Goal: Information Seeking & Learning: Understand process/instructions

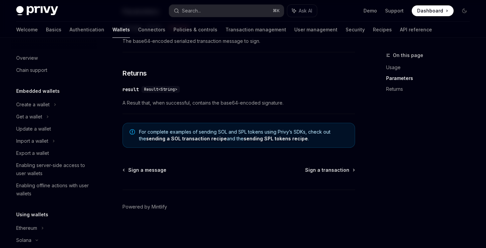
scroll to position [121, 0]
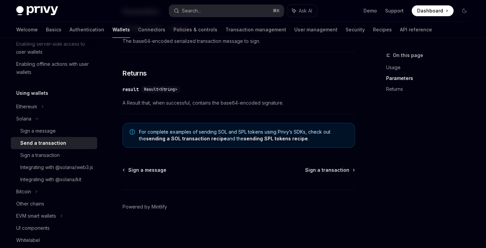
click at [43, 135] on div "Sign a message" at bounding box center [37, 131] width 35 height 8
type textarea "*"
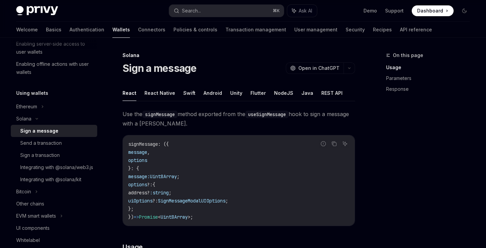
click at [45, 132] on div "Sign a message" at bounding box center [39, 131] width 38 height 8
click at [45, 143] on div "Send a transaction" at bounding box center [40, 143] width 41 height 8
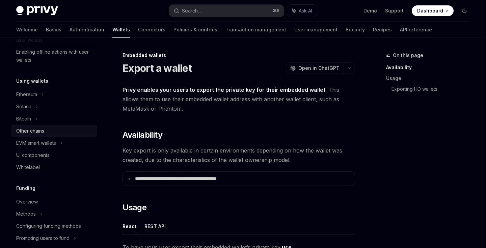
scroll to position [137, 0]
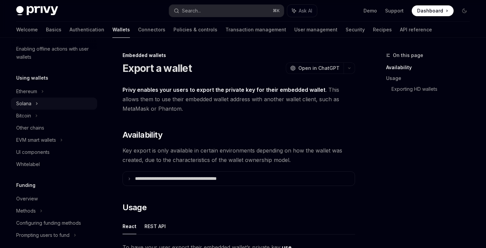
click at [36, 105] on icon at bounding box center [36, 104] width 3 height 8
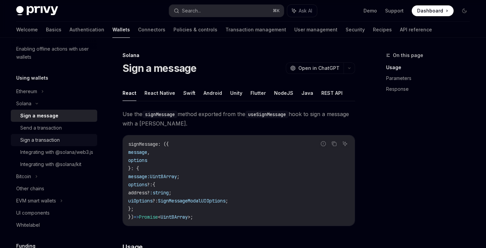
click at [43, 140] on div "Sign a transaction" at bounding box center [39, 140] width 39 height 8
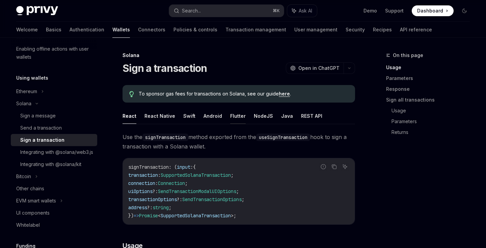
click at [235, 120] on button "Flutter" at bounding box center [238, 116] width 16 height 16
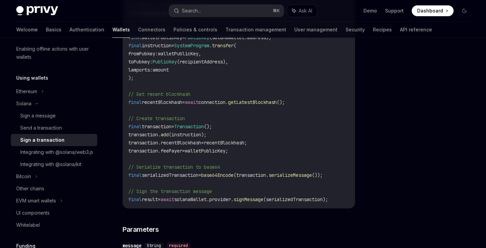
scroll to position [237, 0]
drag, startPoint x: 248, startPoint y: 198, endPoint x: 289, endPoint y: 199, distance: 41.2
click at [289, 199] on span "final result = await solanaWallet.provider. signMessage (serializedTransaction);" at bounding box center [228, 199] width 200 height 6
click at [253, 191] on code "// Retrieve the user's Solana wallet (assumes wallet is already obtained) final…" at bounding box center [238, 89] width 221 height 227
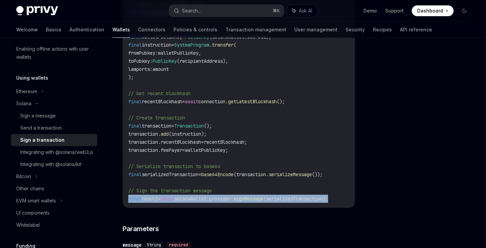
drag, startPoint x: 126, startPoint y: 197, endPoint x: 346, endPoint y: 203, distance: 219.7
click at [346, 203] on div "// Retrieve the user's Solana wallet (assumes wallet is already obtained) final…" at bounding box center [239, 89] width 232 height 236
click at [359, 199] on div "[PERSON_NAME] Sign a transaction OpenAI Open in ChatGPT OpenAI Open in ChatGPT …" at bounding box center [243, 117] width 464 height 635
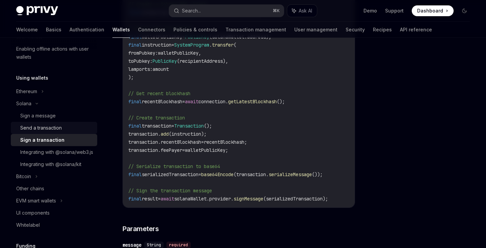
click at [73, 128] on div "Send a transaction" at bounding box center [56, 128] width 73 height 8
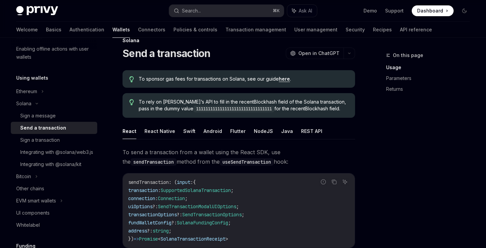
scroll to position [20, 0]
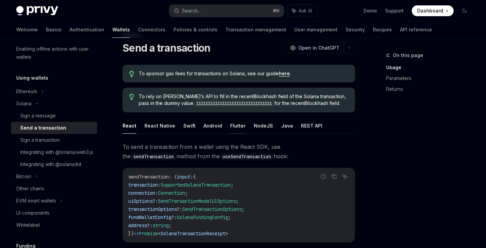
click at [231, 122] on button "Flutter" at bounding box center [238, 126] width 16 height 16
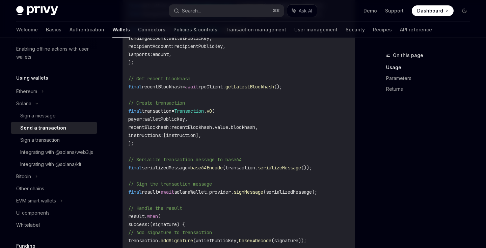
scroll to position [323, 0]
click at [253, 190] on span "signMessage" at bounding box center [248, 192] width 30 height 6
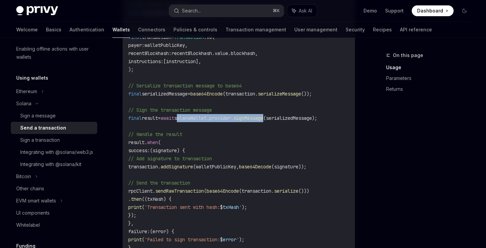
scroll to position [401, 0]
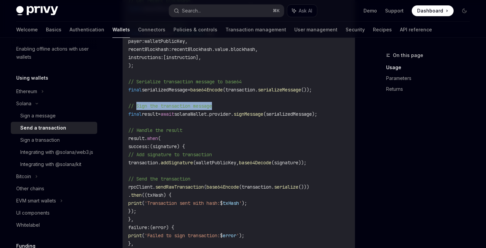
drag, startPoint x: 138, startPoint y: 107, endPoint x: 221, endPoint y: 104, distance: 83.4
click at [222, 104] on code "import 'dart:convert' ; import 'package:solana/solana.dart' ; // Retrieve the u…" at bounding box center [238, 49] width 221 height 413
click at [258, 111] on span "signMessage" at bounding box center [248, 114] width 30 height 6
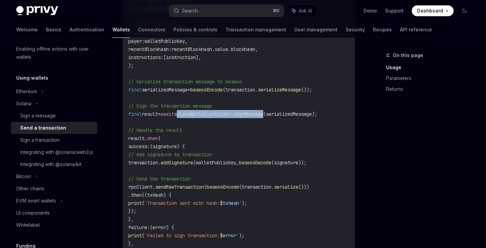
click at [258, 111] on span "signMessage" at bounding box center [248, 114] width 30 height 6
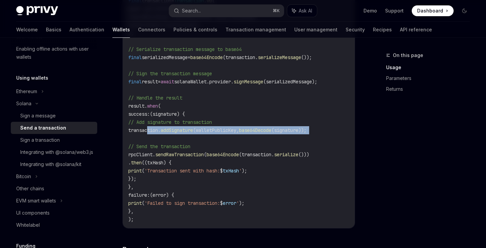
drag, startPoint x: 147, startPoint y: 128, endPoint x: 227, endPoint y: 134, distance: 79.5
click at [227, 134] on code "import 'dart:convert' ; import 'package:solana/solana.dart' ; // Retrieve the u…" at bounding box center [238, 16] width 221 height 413
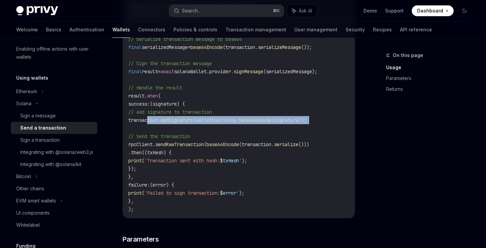
scroll to position [449, 0]
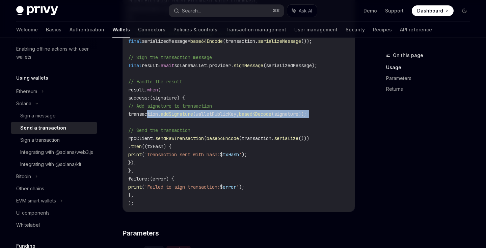
drag, startPoint x: 180, startPoint y: 140, endPoint x: 254, endPoint y: 140, distance: 73.9
click at [254, 140] on span "rpcClient. sendRawTransaction ( base64Encode (transaction. serialize ()))" at bounding box center [218, 138] width 181 height 6
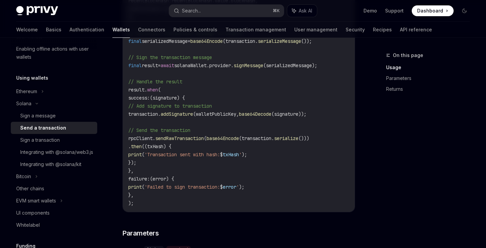
click at [239, 140] on span "base64Encode" at bounding box center [222, 138] width 32 height 6
drag, startPoint x: 270, startPoint y: 137, endPoint x: 323, endPoint y: 137, distance: 52.6
click at [309, 137] on span "rpcClient. sendRawTransaction ( base64Encode (transaction. serialize ()))" at bounding box center [218, 138] width 181 height 6
click at [309, 136] on span "()))" at bounding box center [303, 138] width 11 height 6
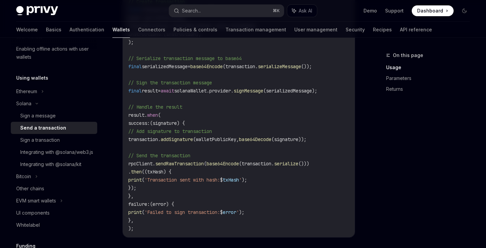
scroll to position [422, 0]
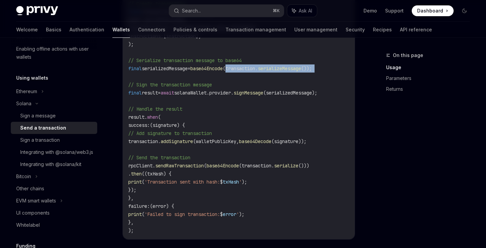
drag, startPoint x: 238, startPoint y: 67, endPoint x: 321, endPoint y: 74, distance: 83.6
click at [321, 74] on code "import 'dart:convert' ; import 'package:solana/solana.dart' ; // Retrieve the u…" at bounding box center [238, 28] width 221 height 413
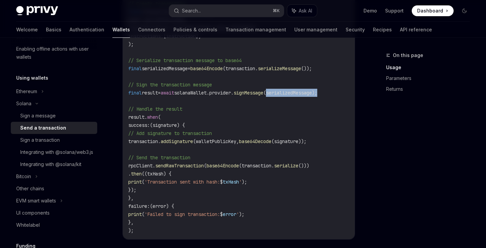
scroll to position [0, 5]
drag, startPoint x: 284, startPoint y: 93, endPoint x: 357, endPoint y: 93, distance: 73.2
click at [358, 93] on div "On this page Usage Parameters Returns Solana Send a transaction OpenAI Open in …" at bounding box center [243, 56] width 464 height 881
click at [150, 89] on code "import 'dart:convert' ; import 'package:solana/solana.dart' ; // Retrieve the u…" at bounding box center [238, 28] width 221 height 413
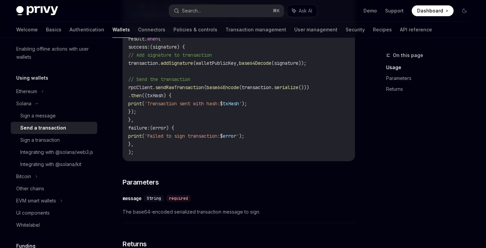
scroll to position [499, 0]
drag, startPoint x: 79, startPoint y: 130, endPoint x: 98, endPoint y: 148, distance: 26.0
click at [98, 148] on div "Overview Chain support Embedded wallets Create a wallet Get a wallet Update a w…" at bounding box center [59, 143] width 97 height 210
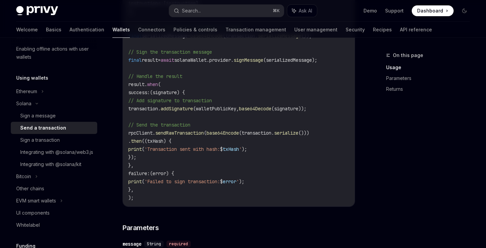
scroll to position [457, 0]
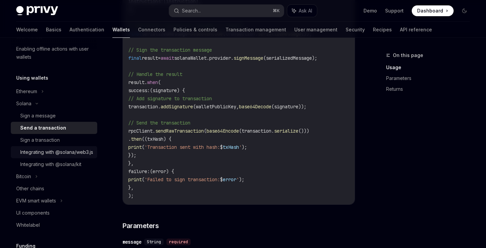
drag, startPoint x: 252, startPoint y: 153, endPoint x: 44, endPoint y: 157, distance: 208.2
click at [44, 156] on div "Integrating with @solana/web3.js" at bounding box center [56, 152] width 73 height 8
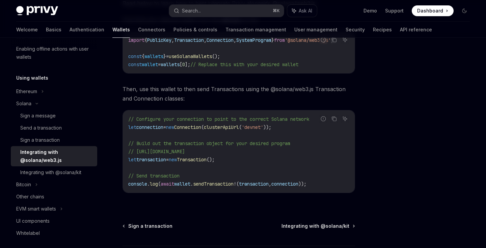
scroll to position [136, 0]
drag, startPoint x: 158, startPoint y: 162, endPoint x: 233, endPoint y: 159, distance: 74.6
click at [233, 159] on code "// Configure your connection to point to the correct Solana network let connect…" at bounding box center [238, 151] width 221 height 73
click at [146, 145] on span "// Build out the transaction object for your desired program" at bounding box center [209, 144] width 162 height 6
drag, startPoint x: 195, startPoint y: 144, endPoint x: 262, endPoint y: 145, distance: 67.5
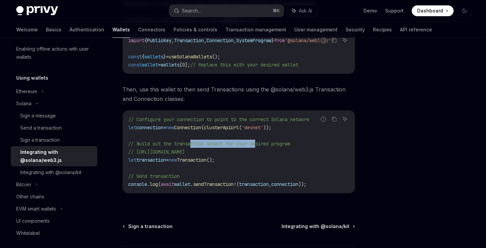
click at [262, 146] on span "// Build out the transaction object for your desired program" at bounding box center [209, 144] width 162 height 6
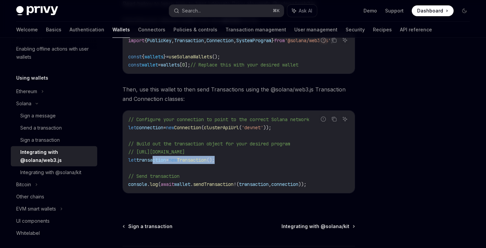
drag, startPoint x: 153, startPoint y: 161, endPoint x: 233, endPoint y: 160, distance: 80.6
click at [233, 160] on code "// Configure your connection to point to the correct Solana network let connect…" at bounding box center [238, 151] width 221 height 73
drag, startPoint x: 260, startPoint y: 184, endPoint x: 273, endPoint y: 184, distance: 12.1
click at [269, 184] on span "transaction" at bounding box center [254, 184] width 30 height 6
drag, startPoint x: 290, startPoint y: 184, endPoint x: 307, endPoint y: 185, distance: 17.2
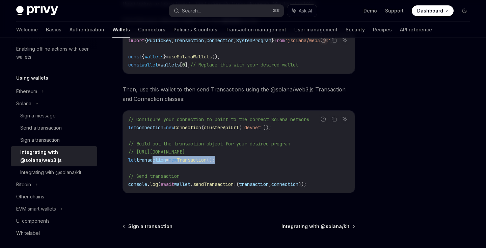
click at [298, 185] on span "connection" at bounding box center [284, 184] width 27 height 6
click at [271, 187] on span "," at bounding box center [270, 184] width 3 height 6
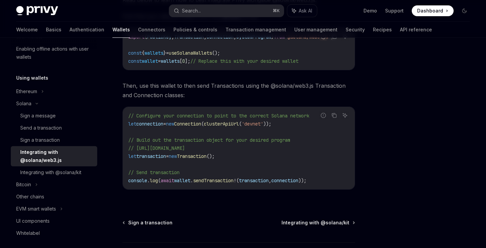
scroll to position [142, 0]
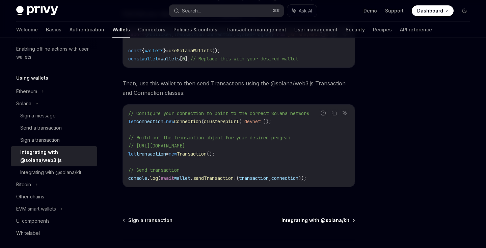
click at [318, 222] on span "Integrating with @solana/kit" at bounding box center [315, 220] width 68 height 7
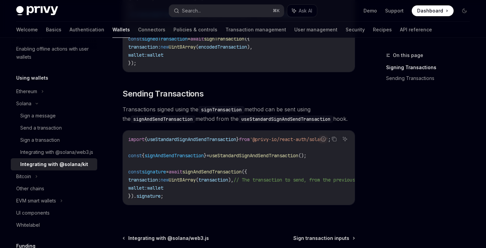
scroll to position [559, 0]
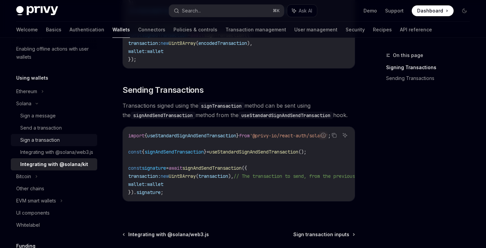
click at [64, 143] on div "Sign a transaction" at bounding box center [56, 140] width 73 height 8
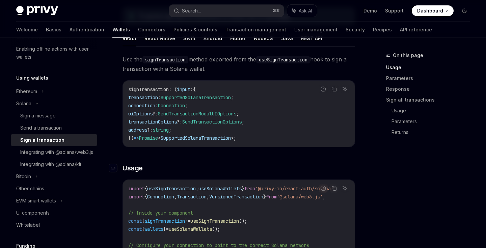
scroll to position [78, 0]
drag, startPoint x: 133, startPoint y: 91, endPoint x: 182, endPoint y: 91, distance: 48.6
click at [182, 91] on span "signTransaction : ( input : {" at bounding box center [161, 89] width 67 height 6
click at [147, 84] on div "signTransaction : ( input : { transaction : SupportedSolanaTransaction ; connec…" at bounding box center [239, 114] width 232 height 66
click at [145, 90] on span "signTransaction" at bounding box center [148, 89] width 40 height 6
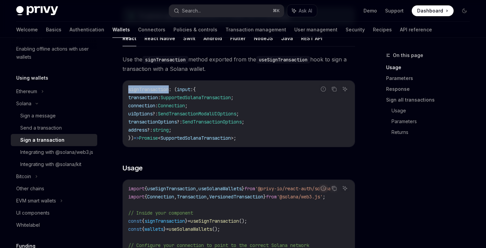
click at [145, 90] on span "signTransaction" at bounding box center [148, 89] width 40 height 6
click at [187, 97] on span "SupportedSolanaTransaction" at bounding box center [196, 97] width 70 height 6
click at [179, 106] on span "Connection" at bounding box center [171, 106] width 27 height 6
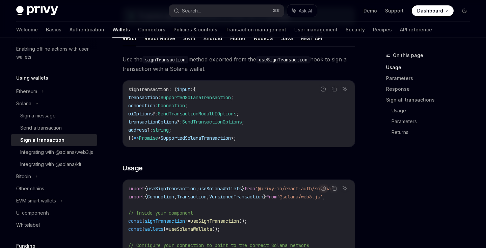
click at [196, 113] on span "SendTransactionModalUIOptions" at bounding box center [197, 114] width 78 height 6
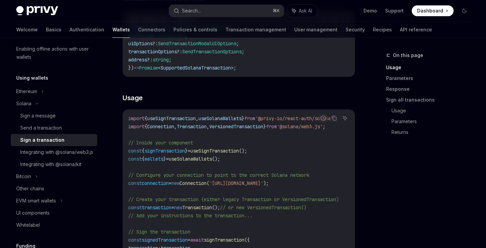
scroll to position [147, 0]
click at [222, 120] on span "useSolanaWallets" at bounding box center [219, 119] width 43 height 6
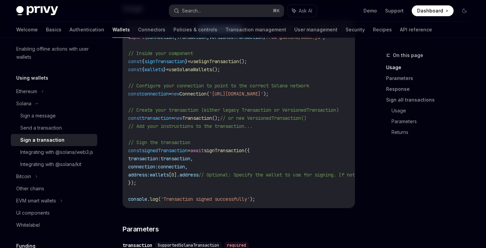
scroll to position [238, 0]
drag, startPoint x: 181, startPoint y: 119, endPoint x: 242, endPoint y: 119, distance: 60.7
click at [242, 119] on span "const transaction = new Transaction (); // or new VersionedTransaction()" at bounding box center [217, 117] width 178 height 6
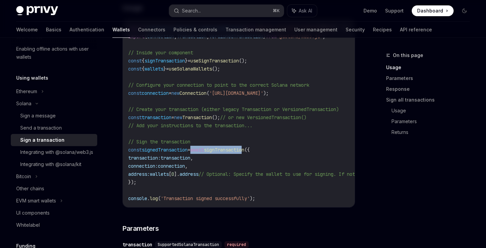
drag, startPoint x: 197, startPoint y: 148, endPoint x: 254, endPoint y: 149, distance: 57.7
click at [250, 150] on span "const signedTransaction = await signTransaction ({" at bounding box center [188, 150] width 121 height 6
click at [244, 149] on span "signTransaction" at bounding box center [224, 150] width 40 height 6
click at [190, 159] on span "transaction" at bounding box center [176, 158] width 30 height 6
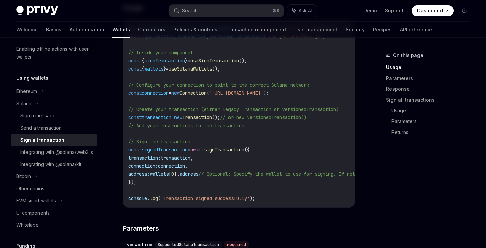
click at [190, 159] on span "transaction" at bounding box center [176, 158] width 30 height 6
click at [185, 168] on span "connection" at bounding box center [171, 166] width 27 height 6
drag, startPoint x: 160, startPoint y: 175, endPoint x: 217, endPoint y: 174, distance: 57.0
click at [217, 174] on span "address: wallets [ 0 ]. address // Optional: Specify the wallet to use for sign…" at bounding box center [296, 174] width 337 height 6
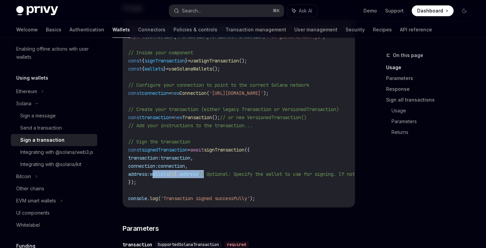
click at [217, 174] on span "// Optional: Specify the wallet to use for signing. If not provided, the first …" at bounding box center [331, 174] width 267 height 6
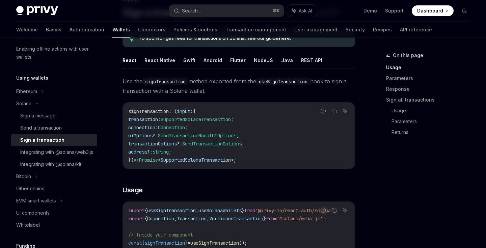
scroll to position [0, 0]
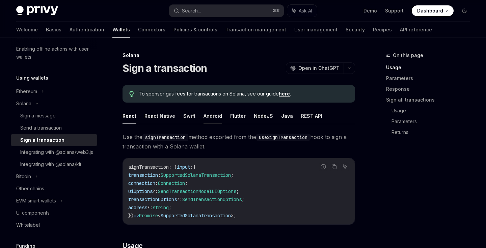
click at [209, 116] on button "Android" at bounding box center [212, 116] width 19 height 16
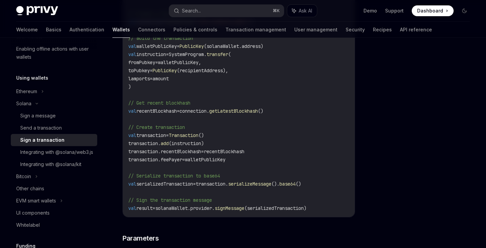
scroll to position [228, 0]
drag, startPoint x: 161, startPoint y: 145, endPoint x: 222, endPoint y: 144, distance: 61.7
click at [223, 144] on code "// Retrieve user's Solana wallet (assumes wallet is already obtained) val solan…" at bounding box center [238, 98] width 221 height 227
drag, startPoint x: 164, startPoint y: 148, endPoint x: 213, endPoint y: 148, distance: 49.3
click at [214, 148] on code "// Retrieve user's Solana wallet (assumes wallet is already obtained) val solan…" at bounding box center [238, 98] width 221 height 227
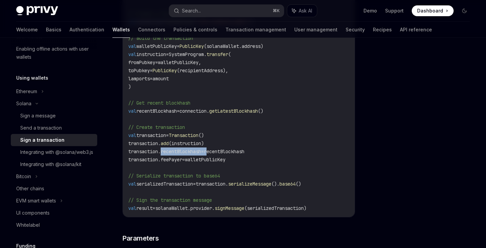
drag, startPoint x: 169, startPoint y: 158, endPoint x: 255, endPoint y: 158, distance: 86.0
click at [255, 158] on code "// Retrieve user's Solana wallet (assumes wallet is already obtained) val solan…" at bounding box center [238, 98] width 221 height 227
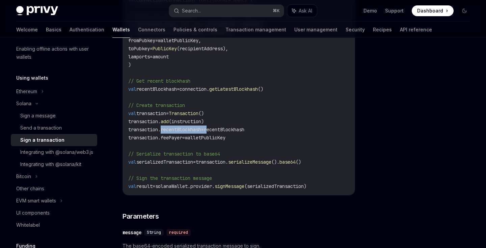
scroll to position [249, 0]
drag, startPoint x: 232, startPoint y: 187, endPoint x: 257, endPoint y: 187, distance: 25.3
click at [242, 187] on span "signMessage" at bounding box center [230, 187] width 30 height 6
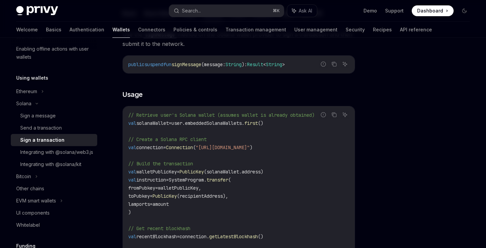
scroll to position [0, 0]
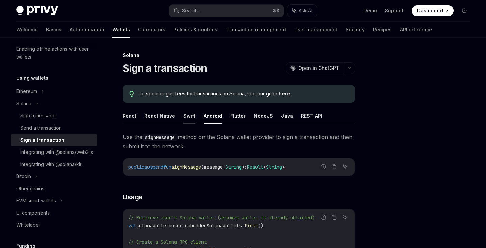
click at [189, 120] on button "Swift" at bounding box center [189, 116] width 12 height 16
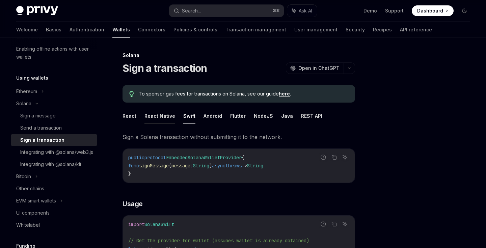
click at [164, 119] on button "React Native" at bounding box center [159, 116] width 31 height 16
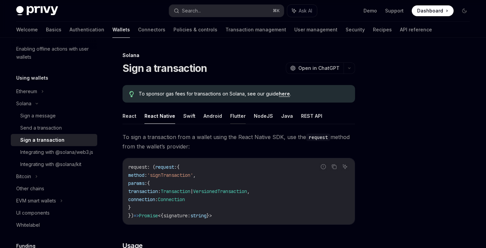
click at [239, 116] on button "Flutter" at bounding box center [238, 116] width 16 height 16
type textarea "*"
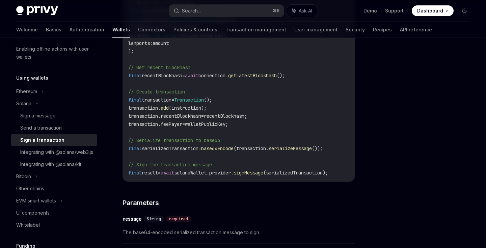
scroll to position [264, 0]
